Goal: Task Accomplishment & Management: Use online tool/utility

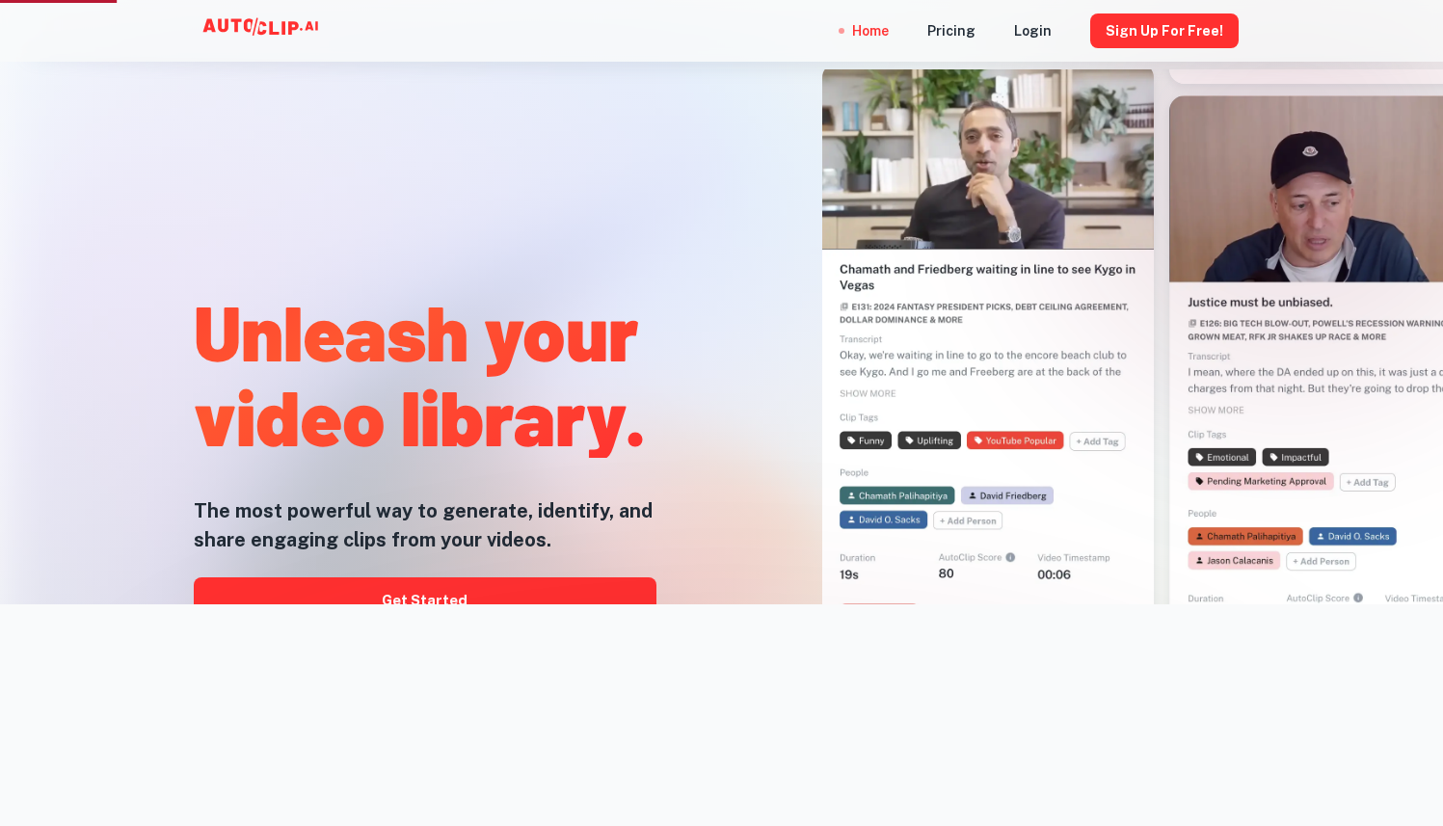
scroll to position [213, 0]
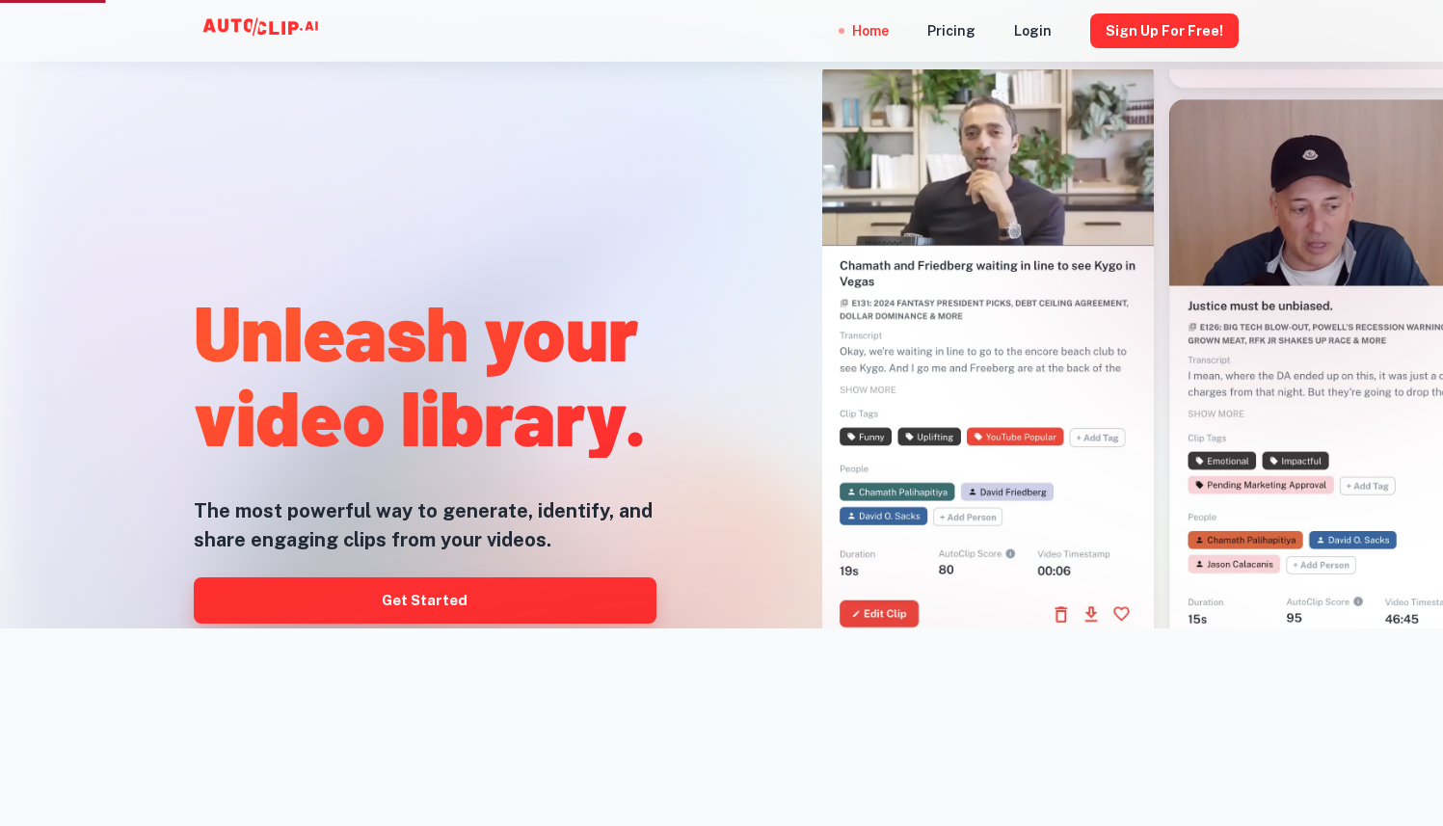
click at [458, 603] on link "Get Started" at bounding box center [425, 601] width 463 height 46
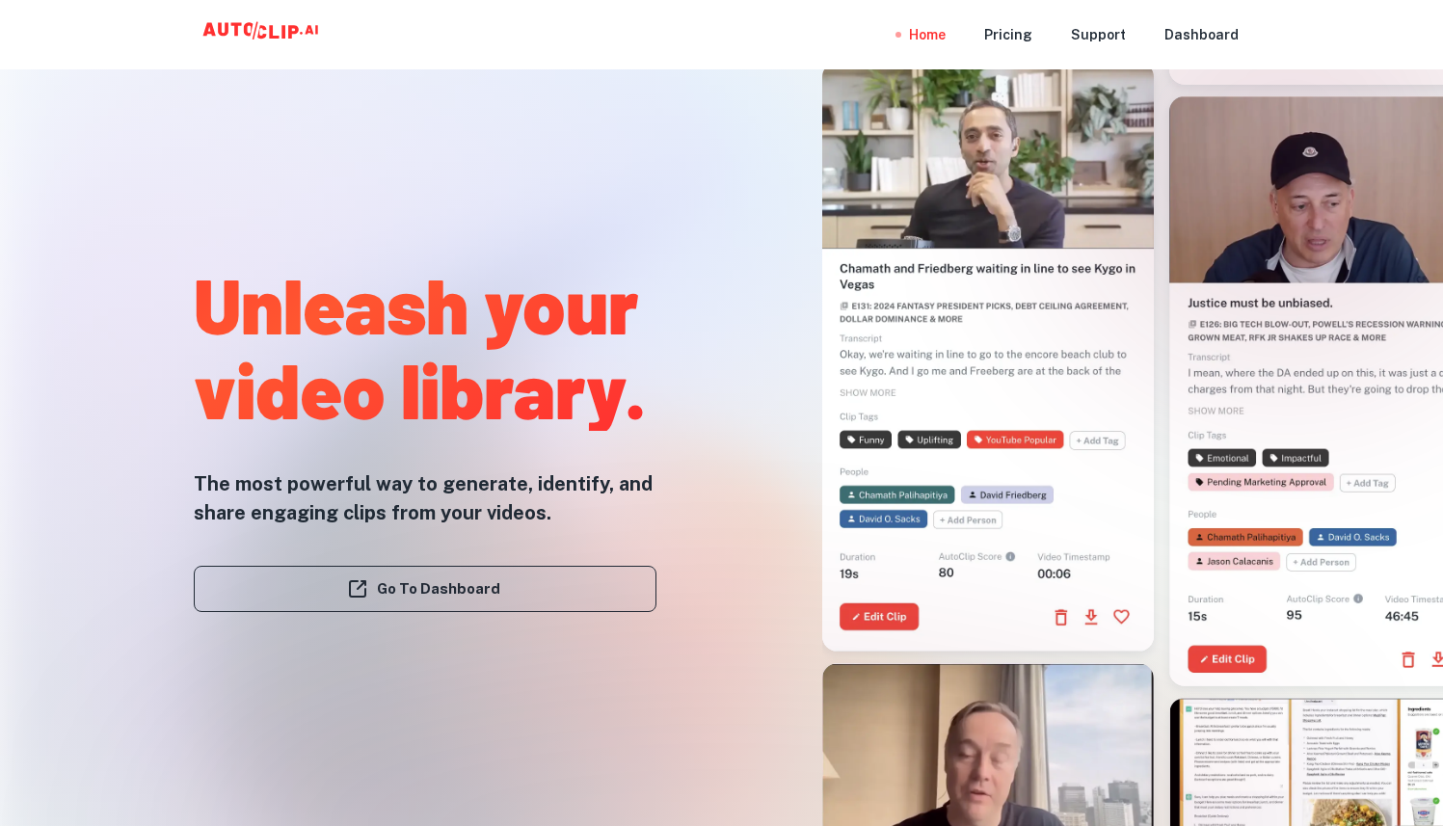
click at [550, 597] on link "Go To Dashboard" at bounding box center [425, 589] width 463 height 46
